Goal: Information Seeking & Learning: Check status

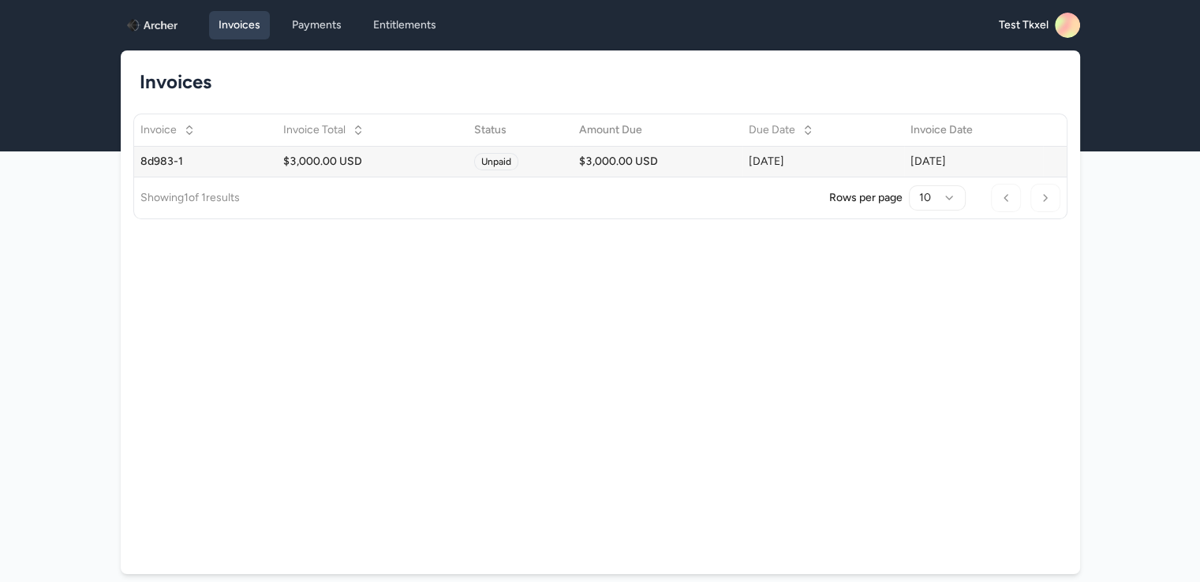
click at [669, 159] on div "$3,000.00 USD" at bounding box center [657, 162] width 157 height 16
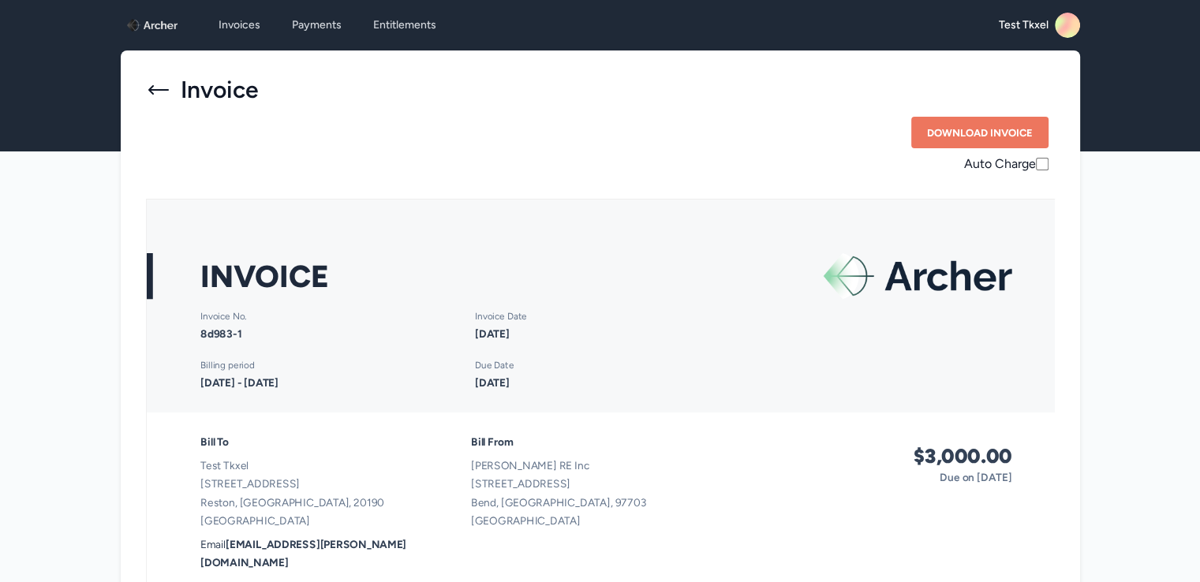
click at [153, 91] on icon at bounding box center [158, 89] width 25 height 25
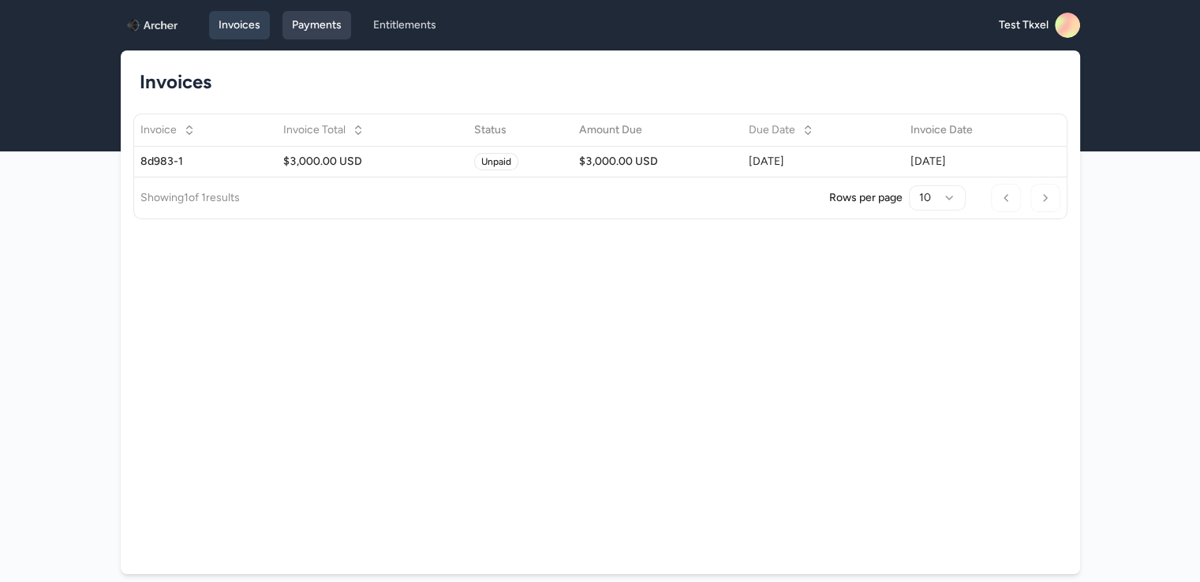
click at [323, 20] on link "Payments" at bounding box center [316, 25] width 69 height 28
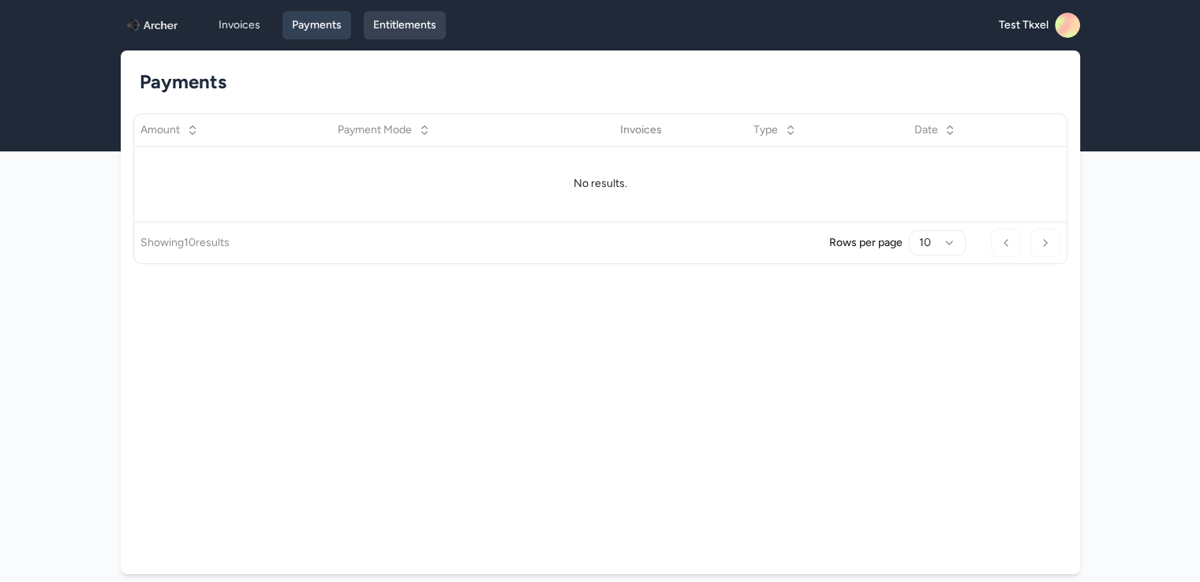
click at [413, 23] on link "Entitlements" at bounding box center [405, 25] width 82 height 28
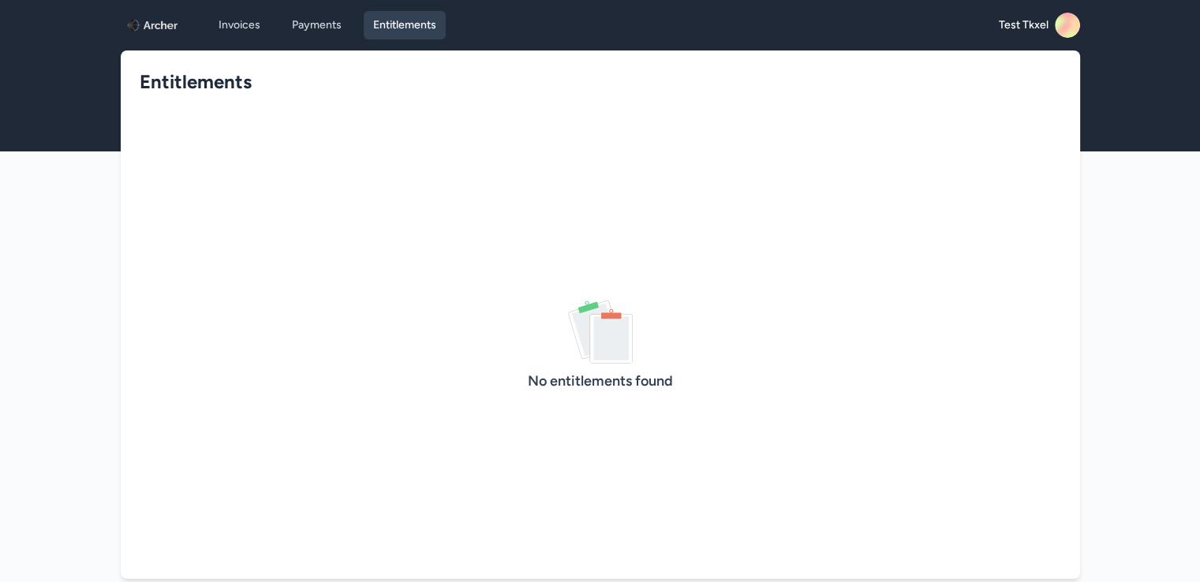
click at [149, 19] on img at bounding box center [152, 25] width 50 height 25
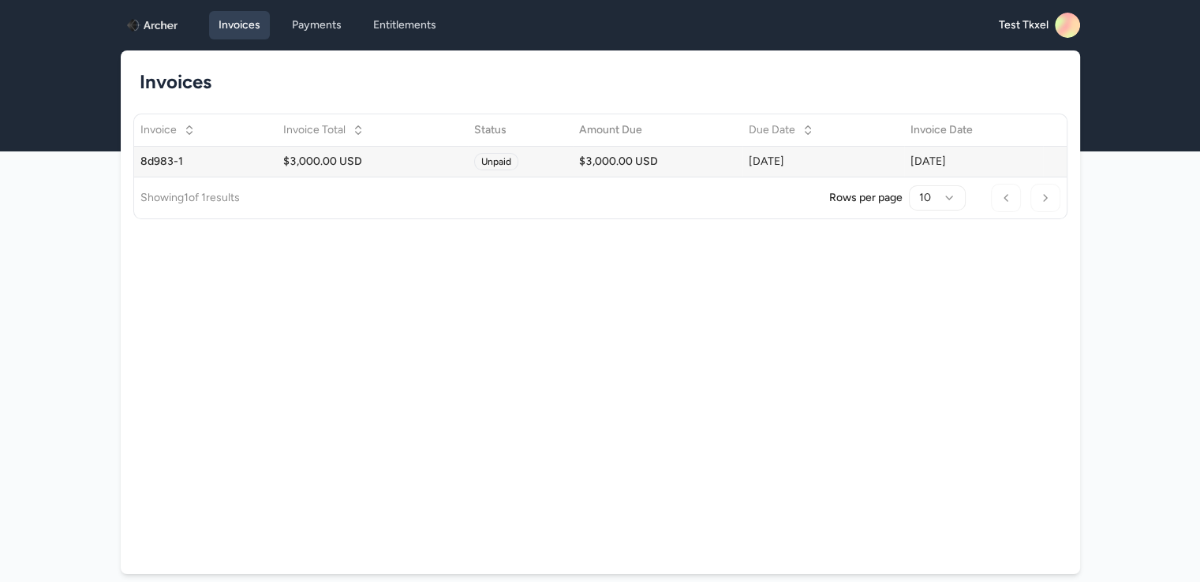
click at [477, 157] on span "Unpaid" at bounding box center [496, 161] width 44 height 17
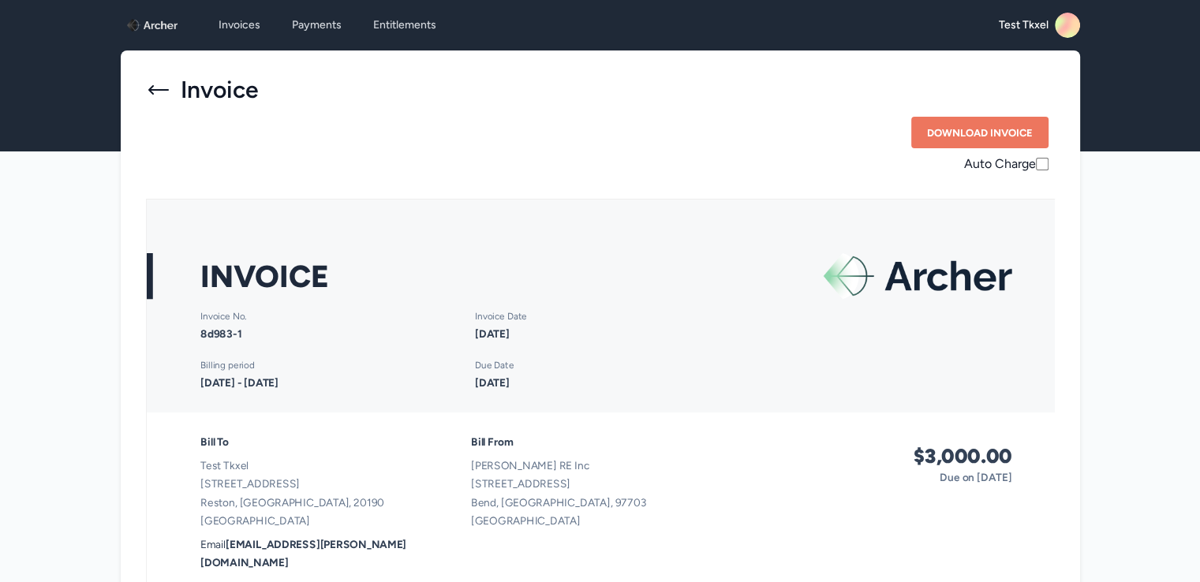
click at [161, 90] on icon at bounding box center [158, 89] width 21 height 9
